Goal: Task Accomplishment & Management: Manage account settings

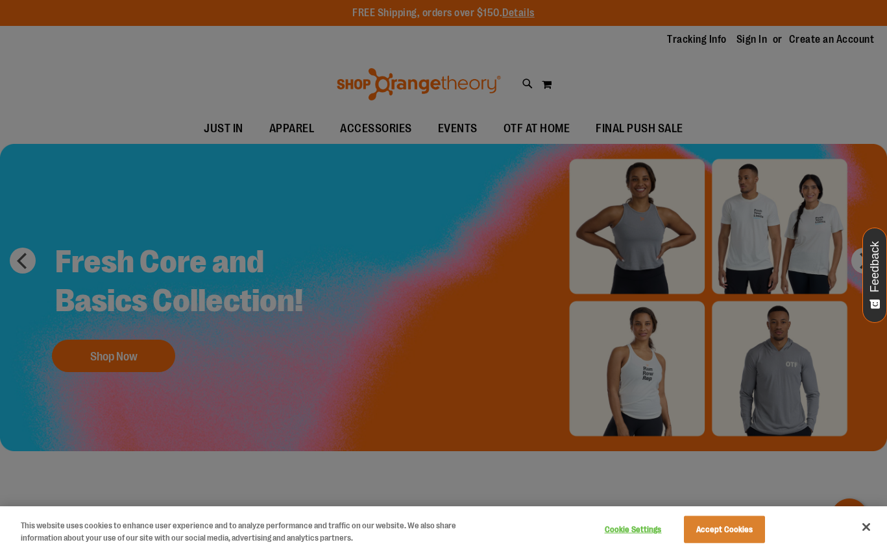
click at [752, 41] on div at bounding box center [443, 275] width 887 height 551
click at [724, 519] on button "Accept Cookies" at bounding box center [724, 529] width 81 height 27
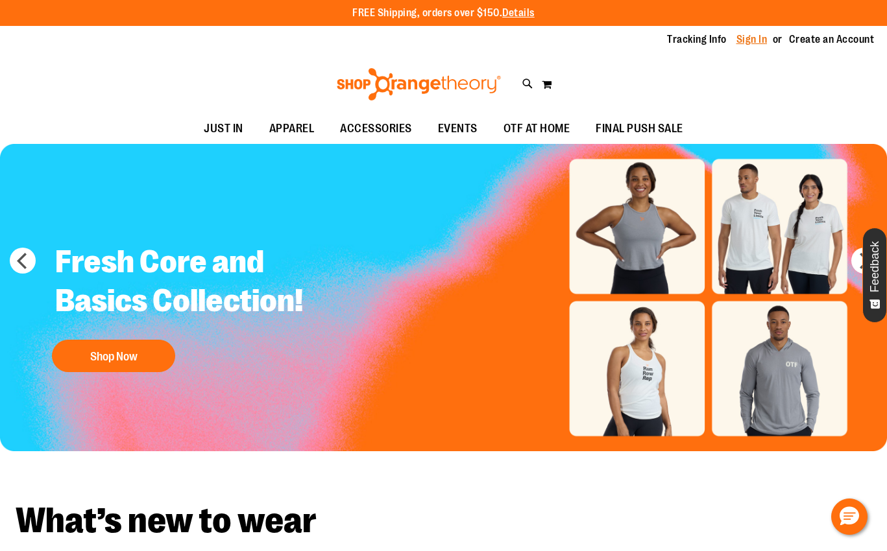
click at [751, 44] on link "Sign In" at bounding box center [751, 39] width 31 height 14
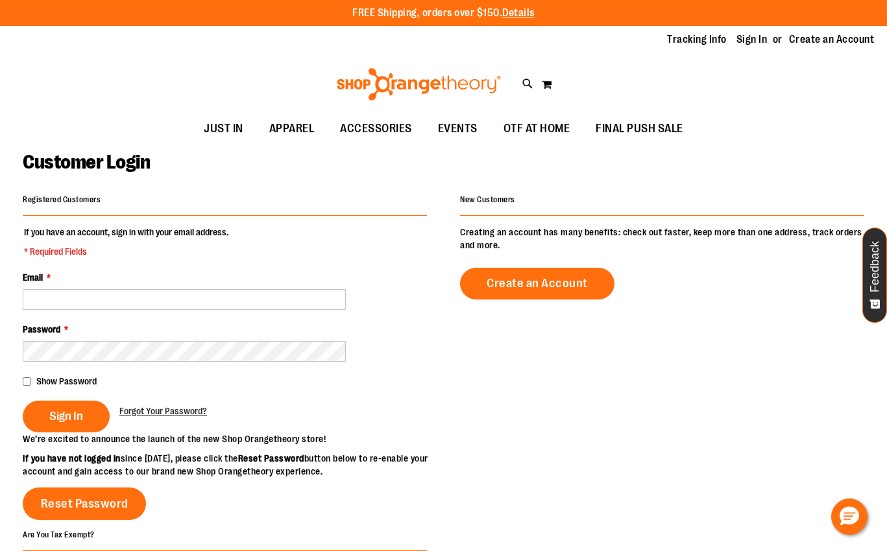
click at [121, 311] on fieldset "If you have an account, sign in with your email address. * Required Fields Emai…" at bounding box center [225, 329] width 404 height 207
click at [134, 296] on input "Email *" at bounding box center [184, 299] width 323 height 21
type input "**********"
click at [64, 421] on span "Sign In" at bounding box center [66, 416] width 34 height 14
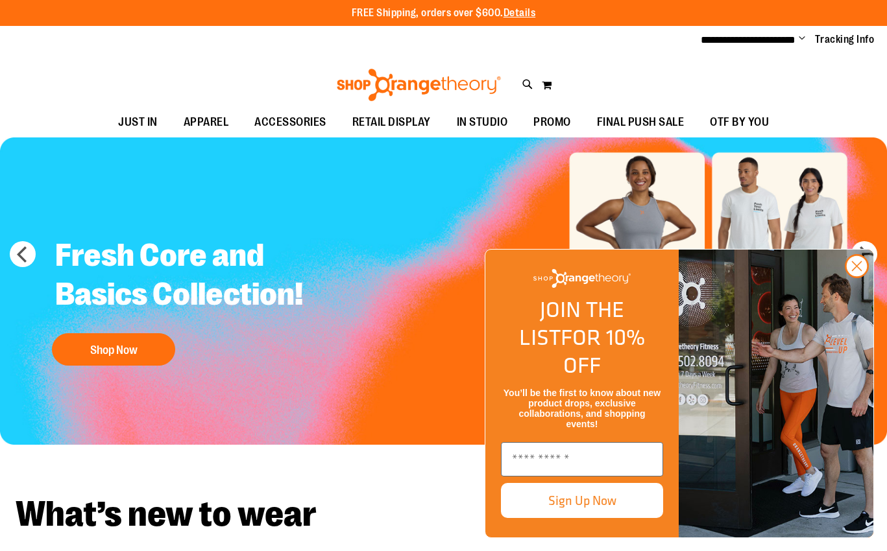
click at [806, 38] on ul "**********" at bounding box center [783, 40] width 184 height 16
click at [800, 35] on span "Change" at bounding box center [802, 39] width 6 height 12
click at [611, 102] on div "Toggle Nav Search Popular Suggestions Advanced Search" at bounding box center [443, 81] width 887 height 53
click at [865, 277] on circle "Close dialog" at bounding box center [856, 266] width 21 height 21
